Goal: Task Accomplishment & Management: Complete application form

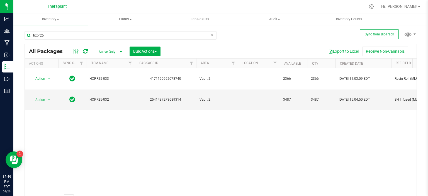
click at [57, 36] on input "hxpr25" at bounding box center [121, 35] width 192 height 8
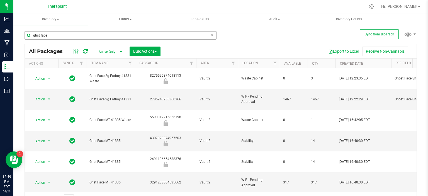
click at [74, 38] on input "ghst face" at bounding box center [121, 35] width 192 height 8
drag, startPoint x: 57, startPoint y: 37, endPoint x: 74, endPoint y: 38, distance: 16.2
click at [74, 38] on input "ghst face" at bounding box center [121, 35] width 192 height 8
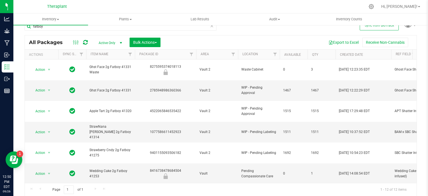
type input "fatboy"
click at [45, 28] on input "fatboy" at bounding box center [121, 26] width 192 height 8
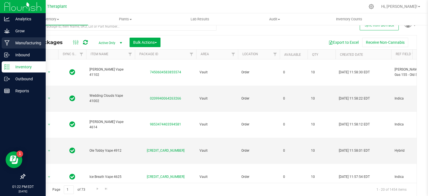
click at [8, 41] on icon at bounding box center [6, 43] width 5 height 6
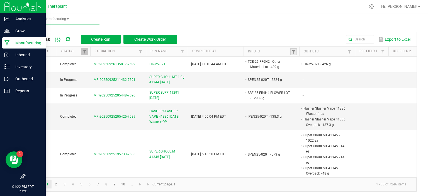
click at [296, 49] on link at bounding box center [293, 51] width 7 height 7
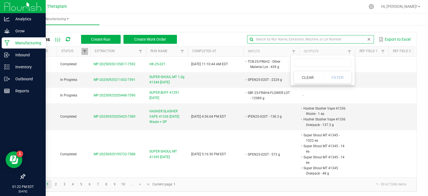
click at [356, 39] on input "text" at bounding box center [310, 39] width 127 height 8
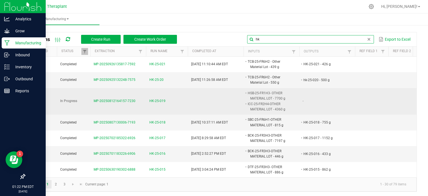
type input "hk"
click at [159, 99] on span "HK-25-019" at bounding box center [157, 100] width 16 height 5
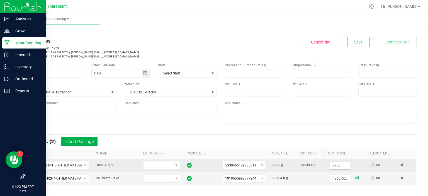
click at [332, 164] on input "7700" at bounding box center [340, 165] width 20 height 8
type input "0"
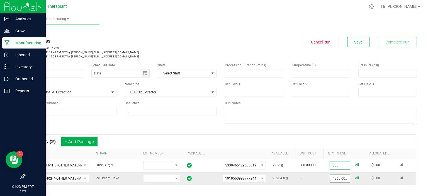
type input "300.0000 g"
click at [330, 177] on input "4360" at bounding box center [340, 178] width 20 height 8
type input "300.0000 g"
click at [339, 128] on div "Processing Duration (mins) Temperature (F) Pressure (psi) Ref Field 1 Ref Field…" at bounding box center [321, 93] width 200 height 71
click at [351, 47] on button "Save" at bounding box center [358, 42] width 22 height 10
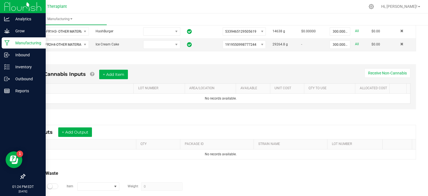
scroll to position [134, 0]
click at [117, 76] on button "+ Add Item" at bounding box center [113, 73] width 29 height 9
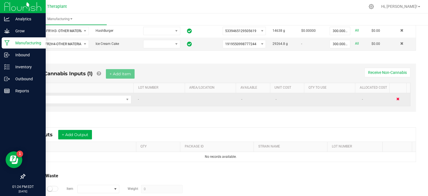
click at [396, 97] on span at bounding box center [397, 98] width 3 height 3
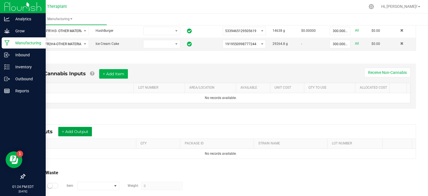
click at [88, 129] on button "+ Add Output" at bounding box center [75, 131] width 34 height 9
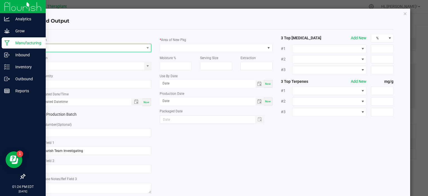
click at [62, 51] on span "NO DATA FOUND" at bounding box center [91, 48] width 105 height 8
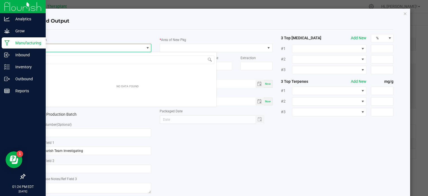
scroll to position [8, 111]
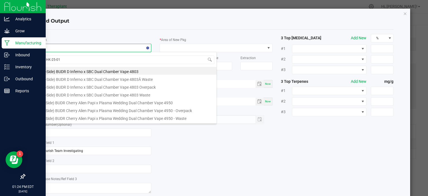
type input "HK-25-019"
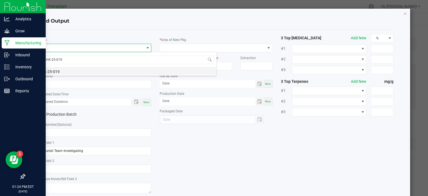
click at [55, 72] on li "hk-25-019" at bounding box center [128, 71] width 178 height 8
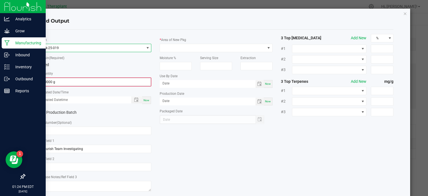
click at [68, 81] on input "0.0000 g" at bounding box center [95, 82] width 112 height 8
type input "0"
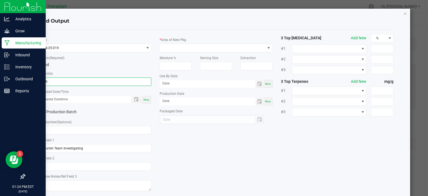
type input "539.0000 g"
click at [145, 97] on div "Now" at bounding box center [146, 100] width 9 height 8
type input "09/26/2025 1:24 PM"
type input "[DATE]"
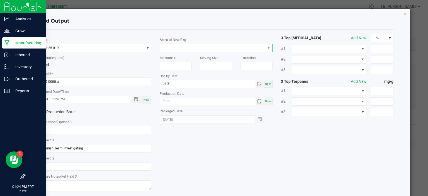
click at [208, 49] on span at bounding box center [212, 48] width 105 height 8
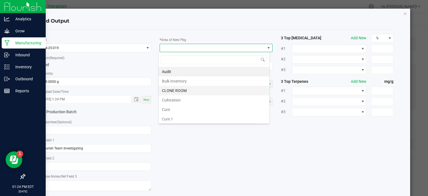
scroll to position [103, 0]
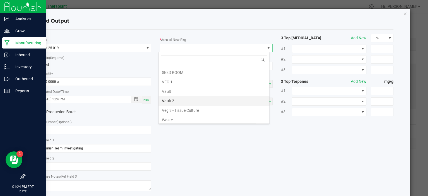
click at [197, 97] on li "Vault 2" at bounding box center [213, 100] width 111 height 9
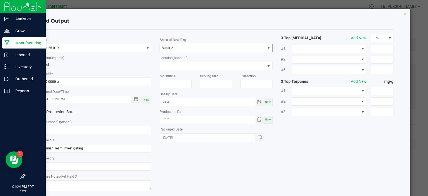
click at [180, 150] on div "* Item hk-25-019 * Strain (Required) Mixed * Quantity 539.0000 g * Created Date…" at bounding box center [216, 113] width 363 height 158
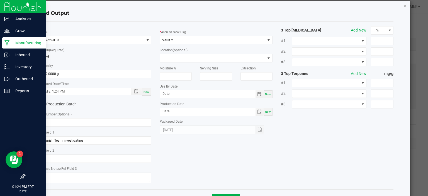
scroll to position [29, 0]
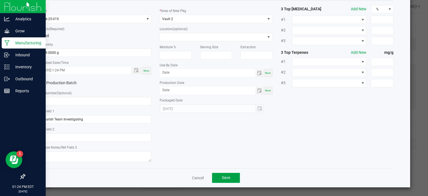
click at [226, 178] on span "Save" at bounding box center [226, 177] width 8 height 4
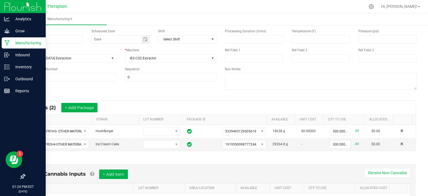
scroll to position [0, 0]
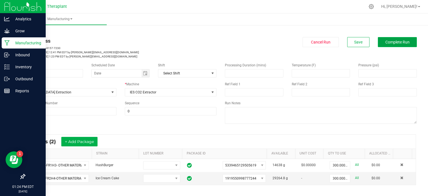
click at [385, 43] on span "Complete Run" at bounding box center [397, 42] width 24 height 4
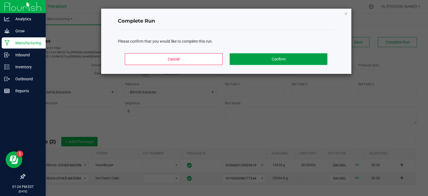
click at [286, 57] on button "Confirm" at bounding box center [277, 59] width 97 height 12
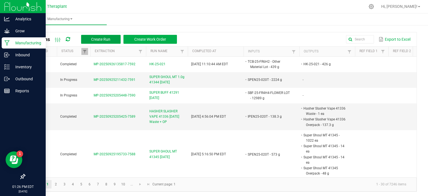
click at [110, 38] on span "Create Run" at bounding box center [100, 39] width 19 height 4
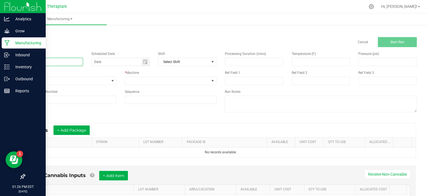
click at [46, 61] on input at bounding box center [54, 62] width 58 height 8
type input "RH-25-008"
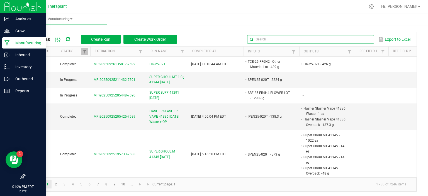
click at [356, 39] on input "text" at bounding box center [310, 39] width 127 height 8
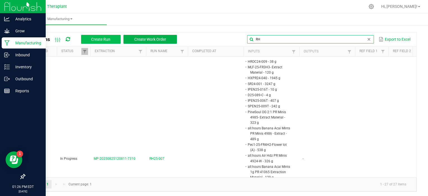
type input "RH"
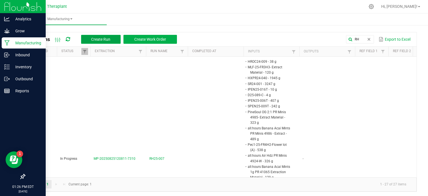
click at [100, 39] on span "Create Run" at bounding box center [100, 39] width 19 height 4
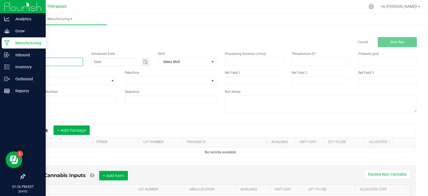
click at [41, 62] on input at bounding box center [54, 62] width 58 height 8
type input "RH25-008"
click at [153, 79] on span at bounding box center [167, 81] width 84 height 8
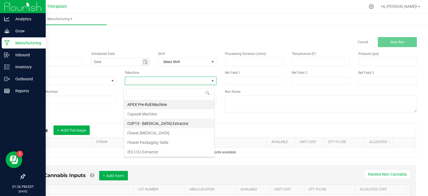
click at [144, 121] on li "CUP15 - Ethanol Extractor" at bounding box center [169, 123] width 90 height 9
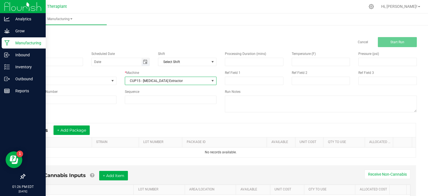
click at [145, 60] on span "Toggle calendar" at bounding box center [145, 62] width 4 height 4
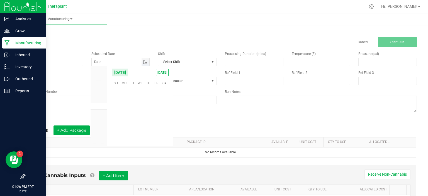
scroll to position [90308, 0]
click at [207, 123] on div "* Inputs + Add Package" at bounding box center [221, 130] width 390 height 14
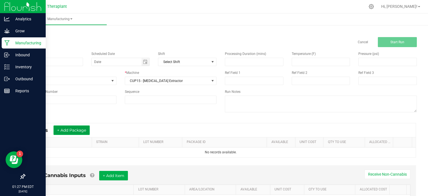
click at [62, 128] on button "+ Add Package" at bounding box center [71, 129] width 36 height 9
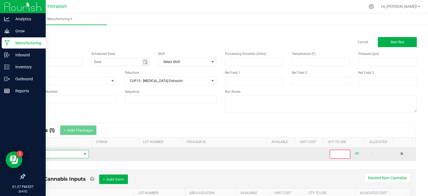
click at [84, 155] on span "NO DATA FOUND" at bounding box center [85, 154] width 4 height 4
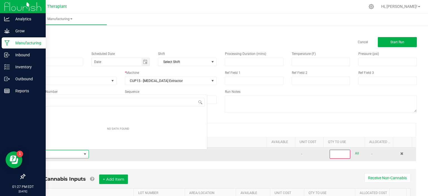
scroll to position [8, 58]
type input "HK-25"
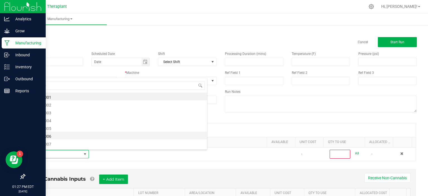
scroll to position [108, 0]
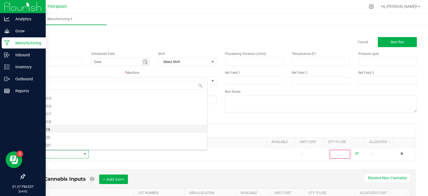
click at [58, 131] on li "hk-25-019" at bounding box center [118, 129] width 178 height 8
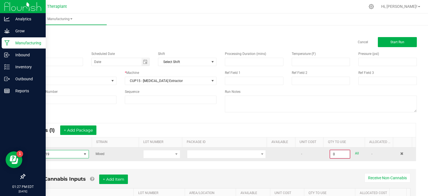
click at [330, 151] on input "0" at bounding box center [339, 154] width 19 height 8
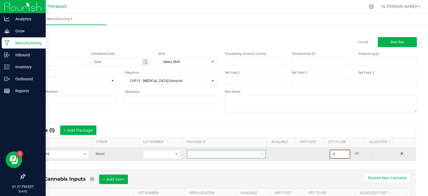
click at [219, 151] on span at bounding box center [222, 154] width 71 height 8
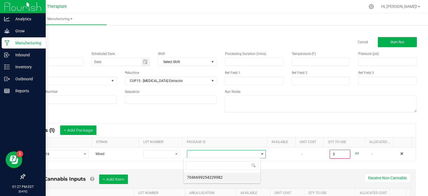
click at [212, 177] on li "7046699254229982" at bounding box center [221, 176] width 77 height 9
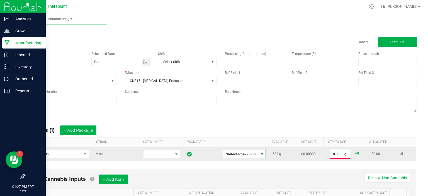
click at [355, 153] on link "All" at bounding box center [357, 154] width 4 height 8
type input "539.0000 g"
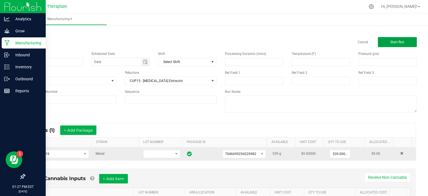
click at [382, 43] on button "Start Run" at bounding box center [397, 42] width 39 height 10
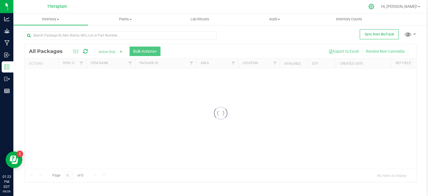
click at [374, 6] on icon at bounding box center [371, 7] width 6 height 6
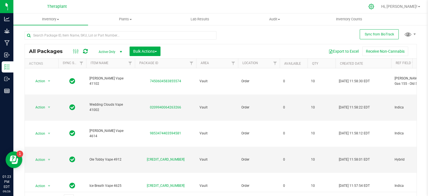
click at [374, 8] on icon at bounding box center [371, 7] width 6 height 6
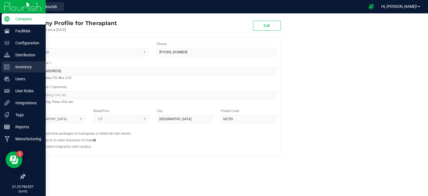
click at [17, 68] on p "Inventory" at bounding box center [26, 66] width 33 height 7
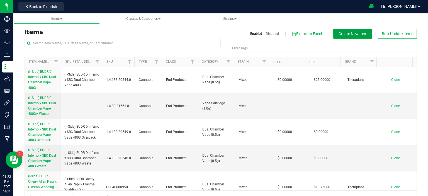
click at [352, 34] on span "Create New Item" at bounding box center [352, 33] width 29 height 4
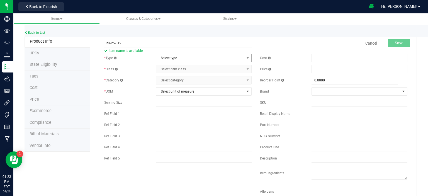
type input "hk-25-019"
click at [172, 54] on span "Select type" at bounding box center [204, 58] width 96 height 8
click at [175, 68] on li "Cannabis" at bounding box center [202, 67] width 94 height 8
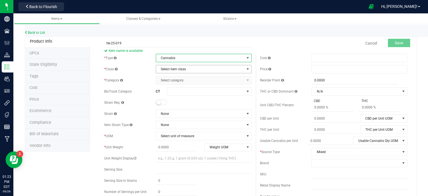
click at [178, 70] on span "Select item class" at bounding box center [200, 69] width 88 height 8
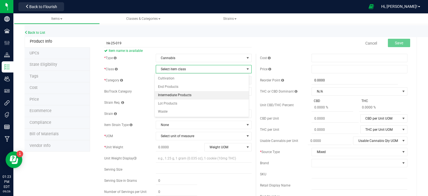
click at [175, 95] on li "Intermediate Products" at bounding box center [202, 95] width 94 height 8
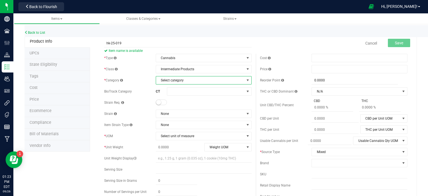
click at [192, 82] on span "Select category" at bounding box center [200, 80] width 88 height 8
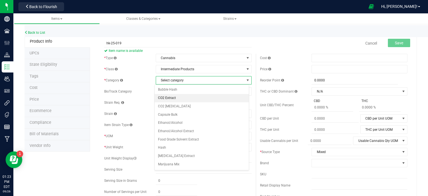
click at [186, 99] on li "CO2 Extract" at bounding box center [202, 98] width 94 height 8
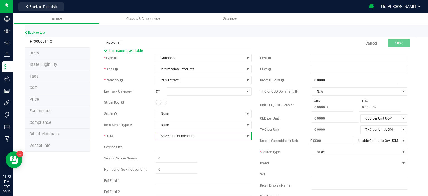
click at [183, 137] on span "Select unit of measure" at bounding box center [200, 136] width 88 height 8
click at [170, 59] on li "Gram" at bounding box center [202, 59] width 94 height 8
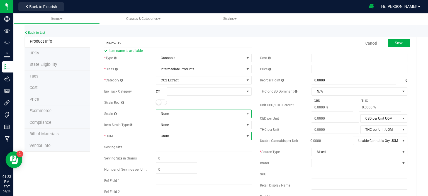
click at [173, 113] on span "None" at bounding box center [200, 114] width 88 height 8
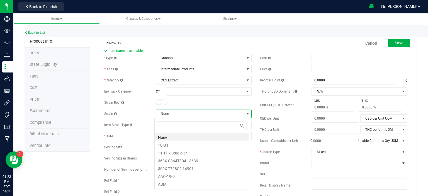
scroll to position [8, 95]
type input "mixed"
click at [166, 139] on li "Mixed" at bounding box center [202, 137] width 94 height 8
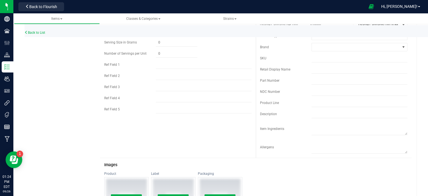
scroll to position [0, 0]
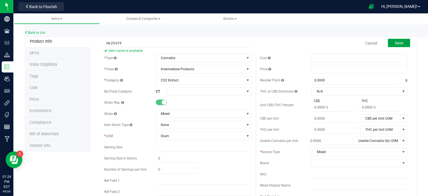
click at [388, 45] on button "Save" at bounding box center [399, 43] width 22 height 8
